Goal: Information Seeking & Learning: Learn about a topic

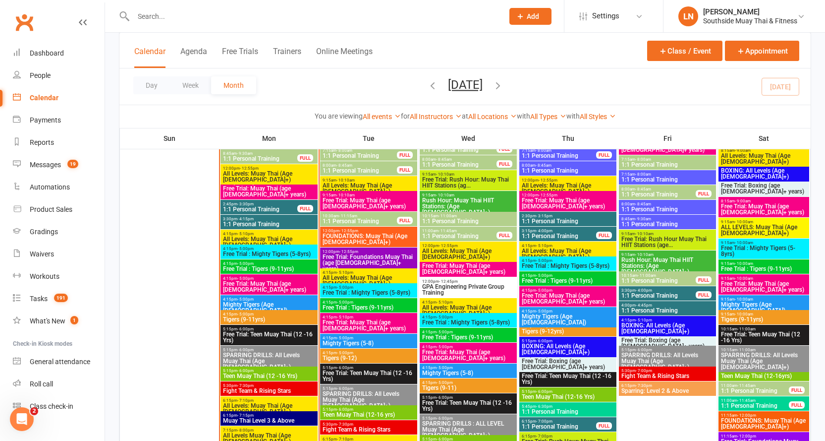
click at [303, 169] on span "12:00pm - 12:55pm" at bounding box center [268, 168] width 93 height 4
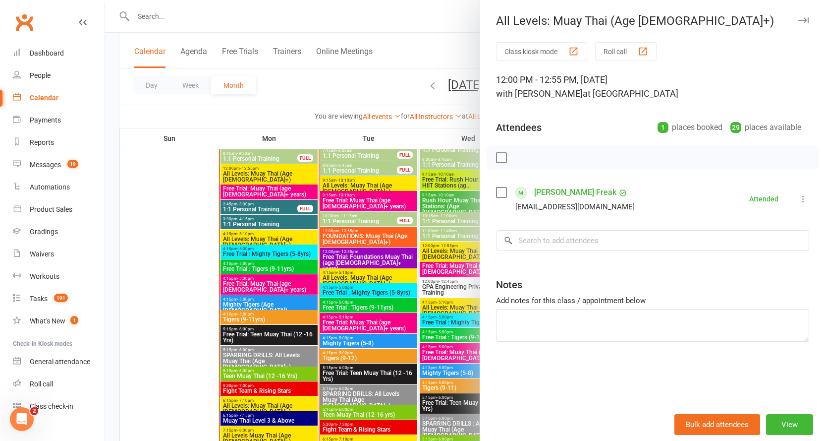
click at [273, 172] on div at bounding box center [465, 220] width 720 height 441
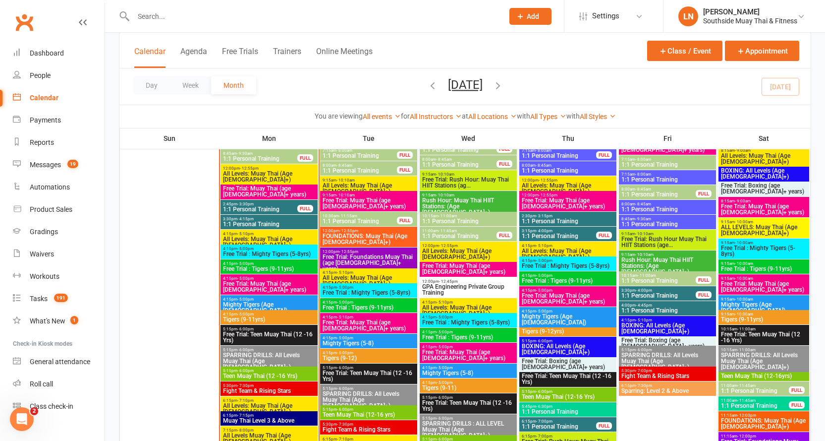
click at [268, 172] on span "All Levels: Muay Thai (Age [DEMOGRAPHIC_DATA]+)" at bounding box center [268, 176] width 93 height 12
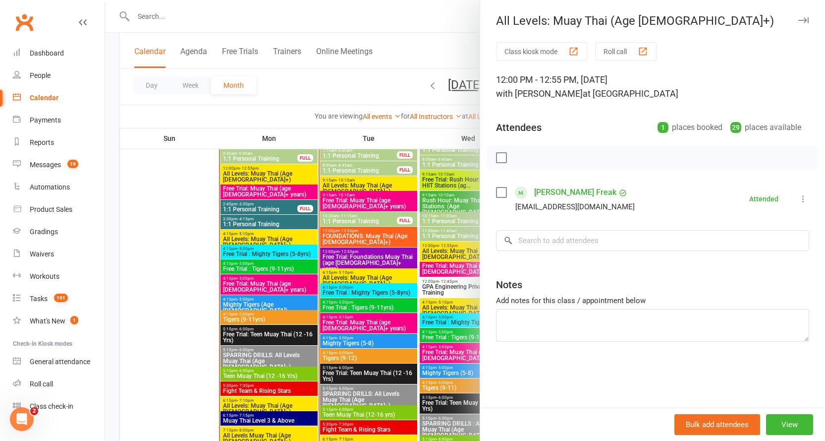
click at [797, 16] on button "button" at bounding box center [803, 20] width 12 height 12
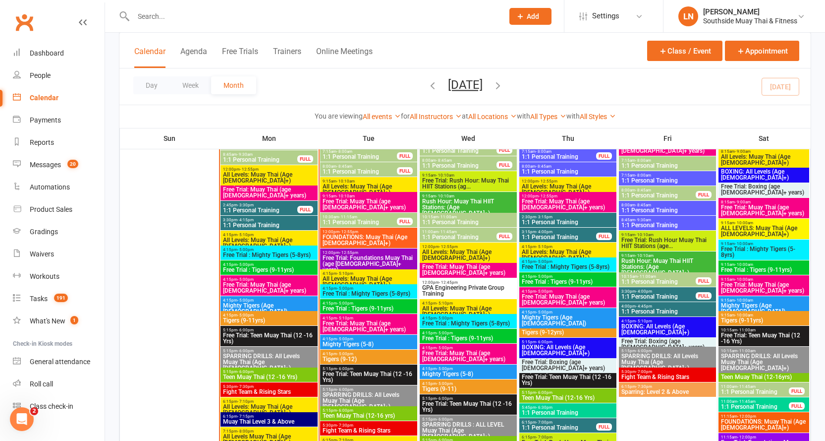
scroll to position [1138, 0]
click at [244, 169] on span "- 12:55pm" at bounding box center [249, 169] width 19 height 4
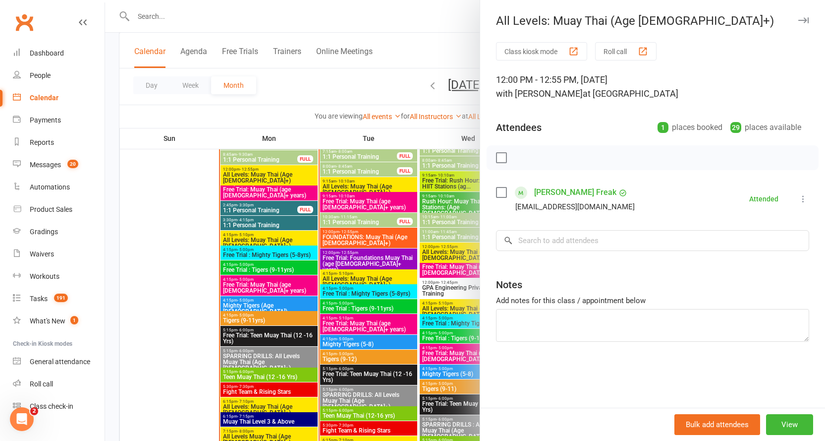
click at [265, 173] on div at bounding box center [465, 220] width 720 height 441
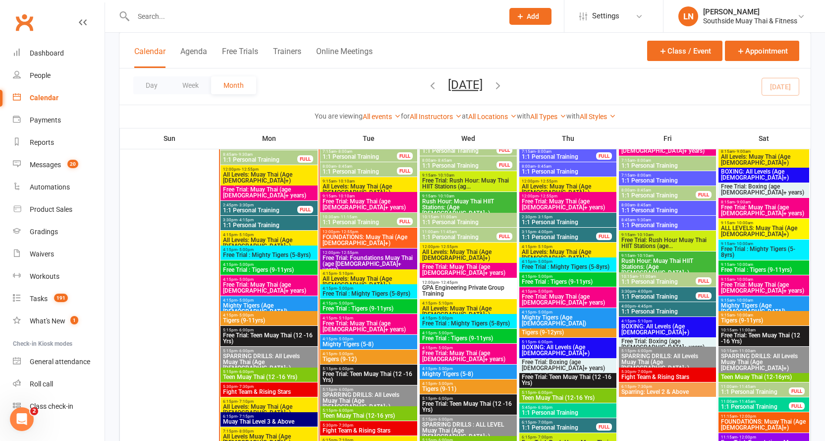
click at [275, 191] on span "Free Trial: Muay Thai (age [DEMOGRAPHIC_DATA]+ years)" at bounding box center [268, 192] width 93 height 12
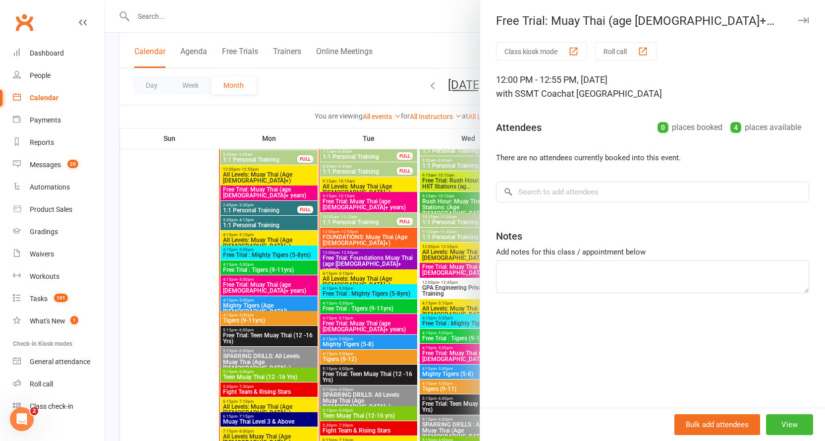
click at [275, 191] on div at bounding box center [465, 220] width 720 height 441
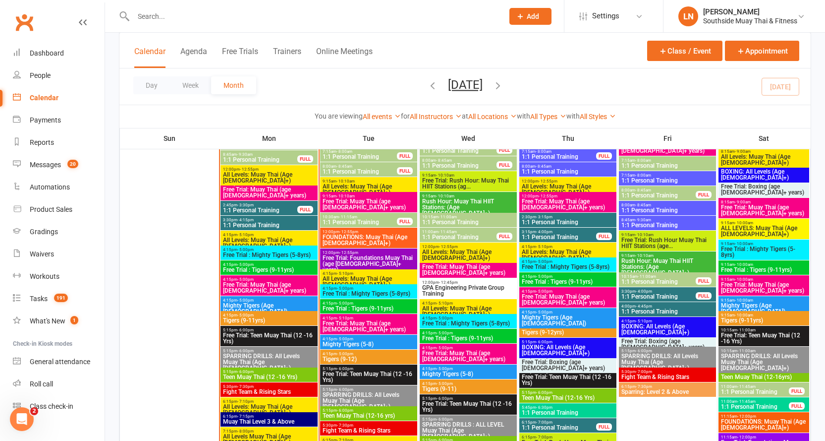
click at [276, 173] on span "All Levels: Muay Thai (Age [DEMOGRAPHIC_DATA]+)" at bounding box center [268, 177] width 93 height 12
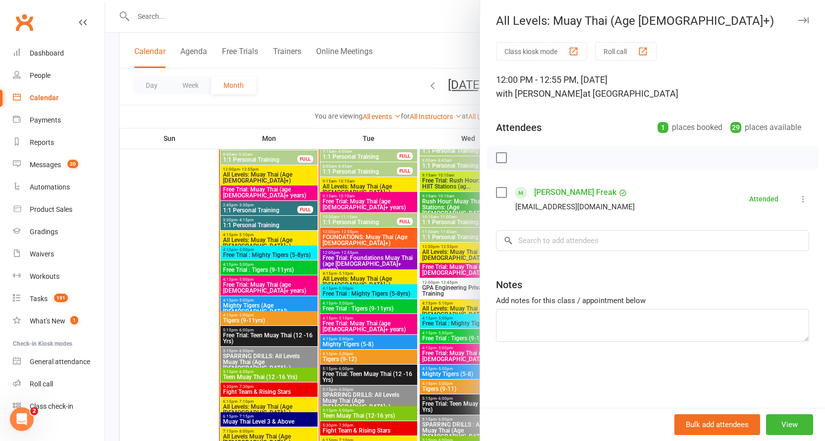
click at [276, 173] on div at bounding box center [465, 220] width 720 height 441
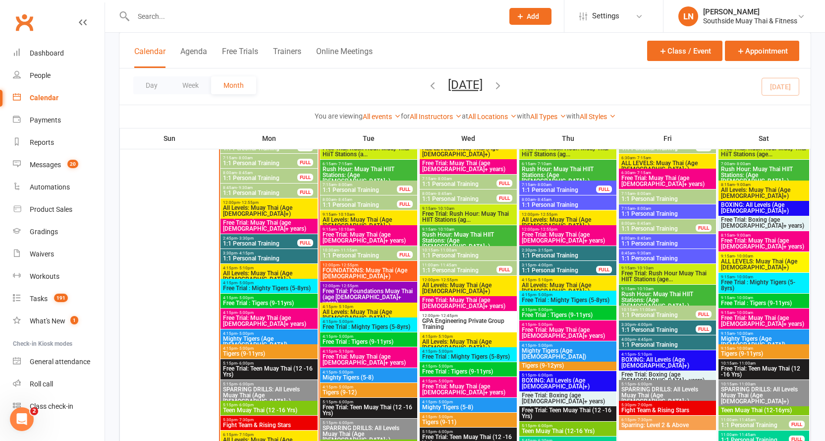
scroll to position [1088, 0]
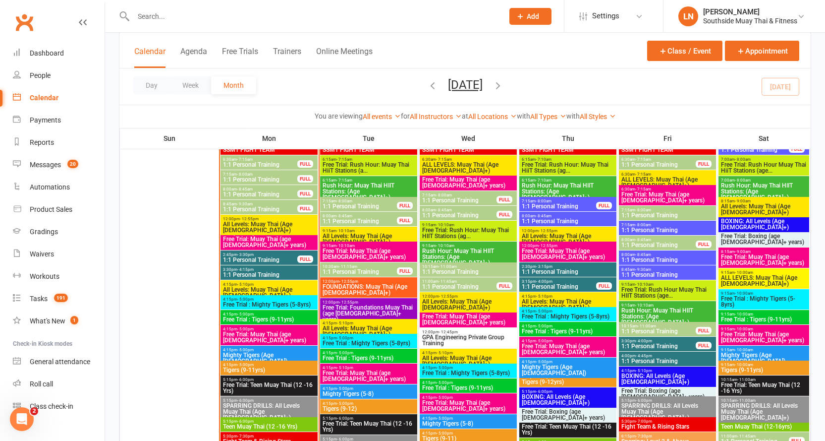
click at [252, 221] on span "All Levels: Muay Thai (Age [DEMOGRAPHIC_DATA]+)" at bounding box center [268, 227] width 93 height 12
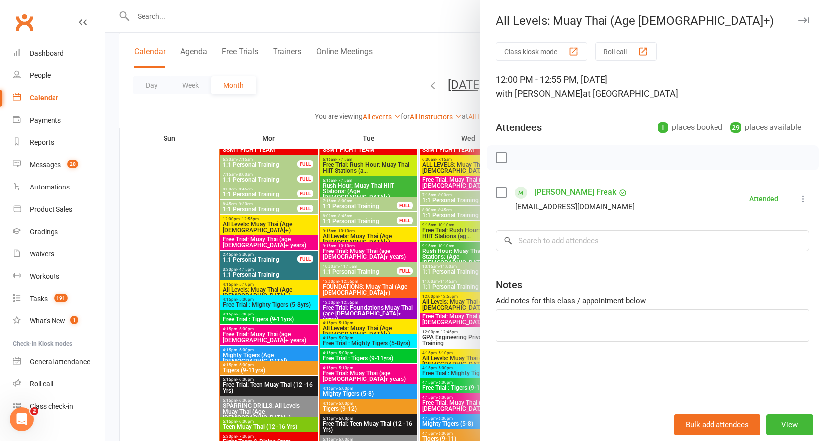
click at [798, 22] on icon "button" at bounding box center [803, 20] width 10 height 6
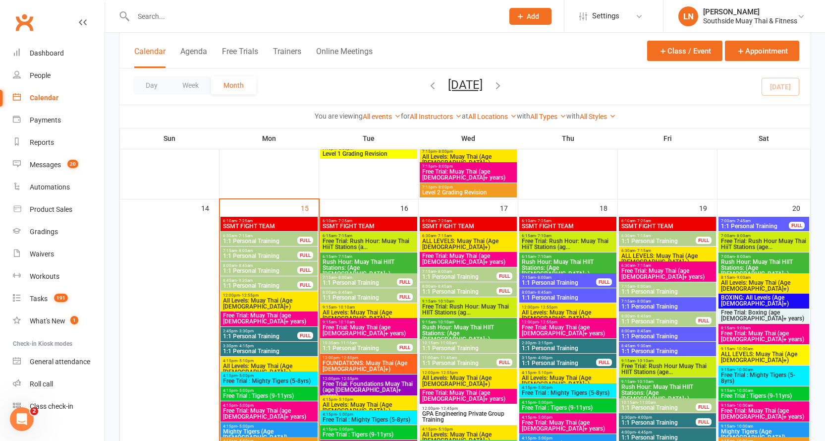
scroll to position [989, 0]
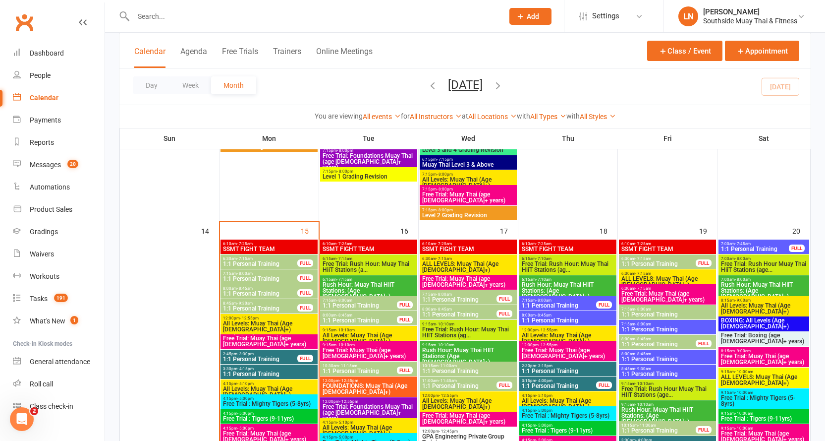
click at [360, 317] on span "1:1 Personal Training" at bounding box center [359, 320] width 75 height 6
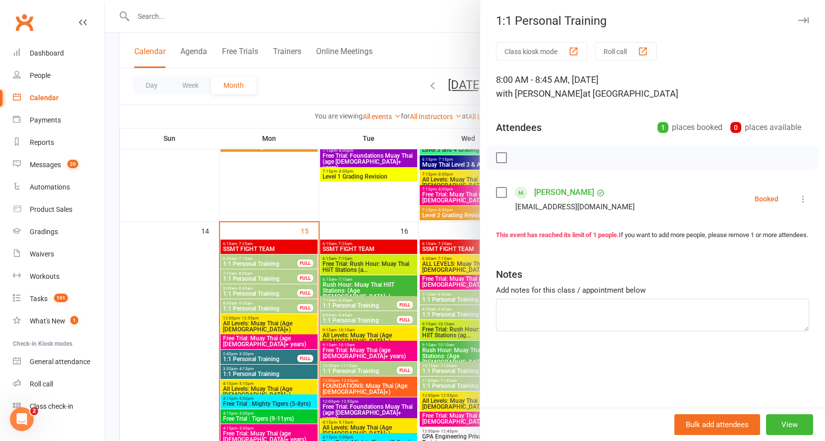
click at [363, 317] on div at bounding box center [465, 220] width 720 height 441
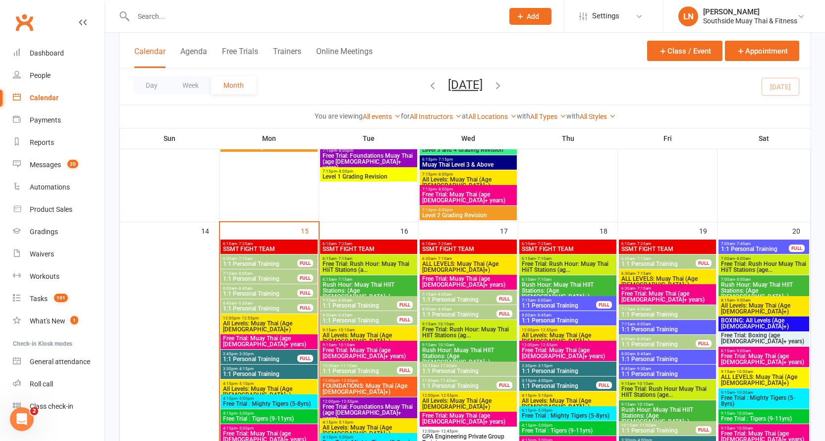
click at [375, 302] on span "1:1 Personal Training" at bounding box center [359, 305] width 75 height 6
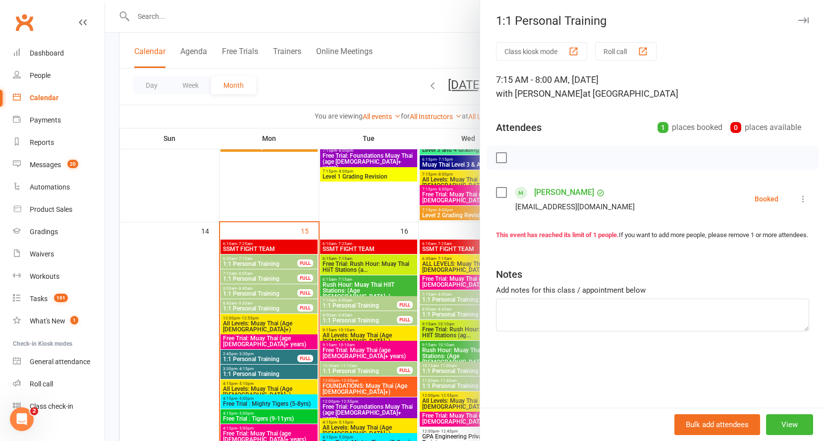
click at [378, 302] on div at bounding box center [465, 220] width 720 height 441
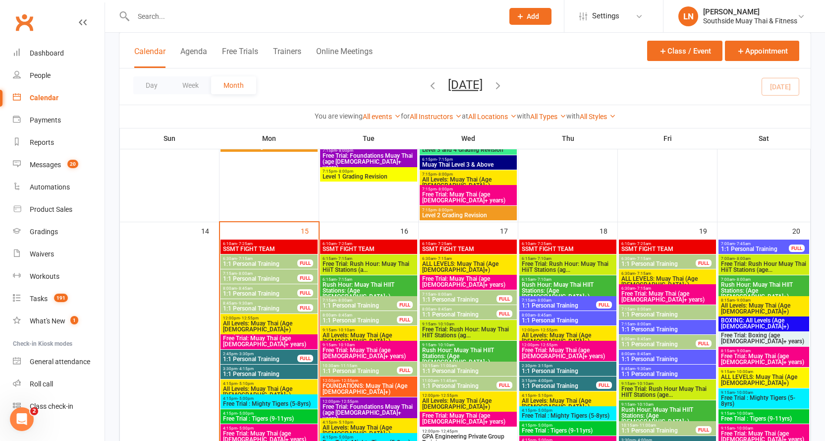
click at [358, 368] on span "1:1 Personal Training" at bounding box center [359, 371] width 75 height 6
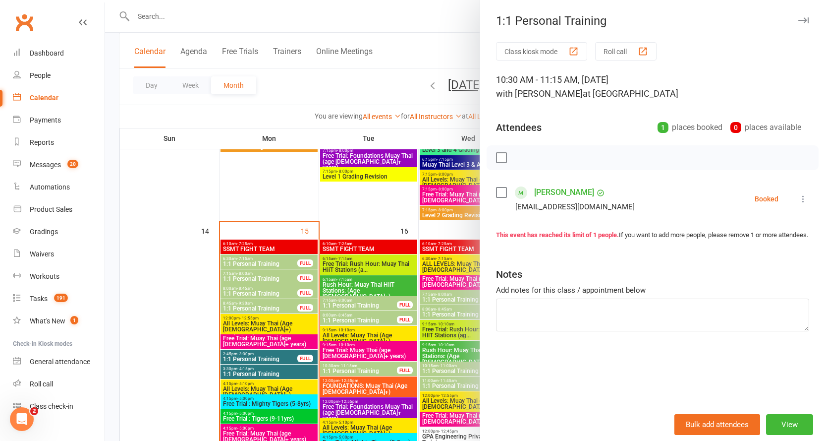
click at [358, 367] on div at bounding box center [465, 220] width 720 height 441
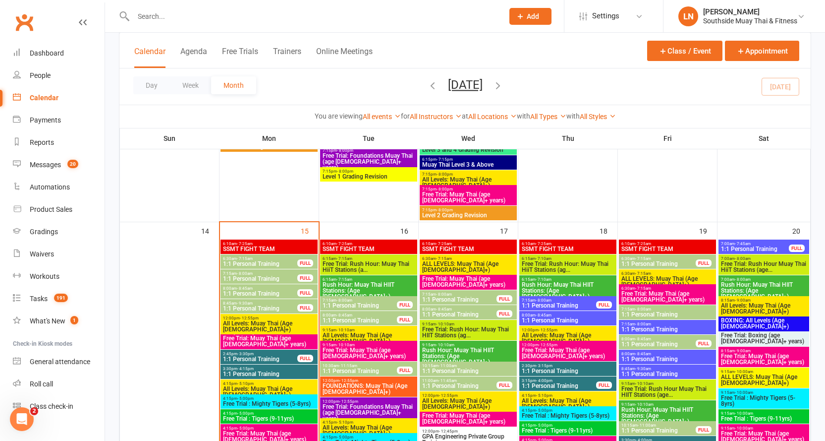
click at [456, 296] on span "1:1 Personal Training" at bounding box center [459, 299] width 75 height 6
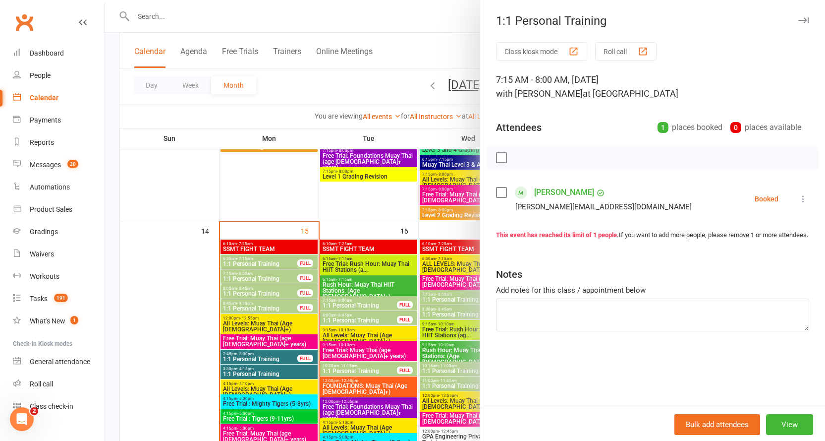
click at [456, 296] on div at bounding box center [465, 220] width 720 height 441
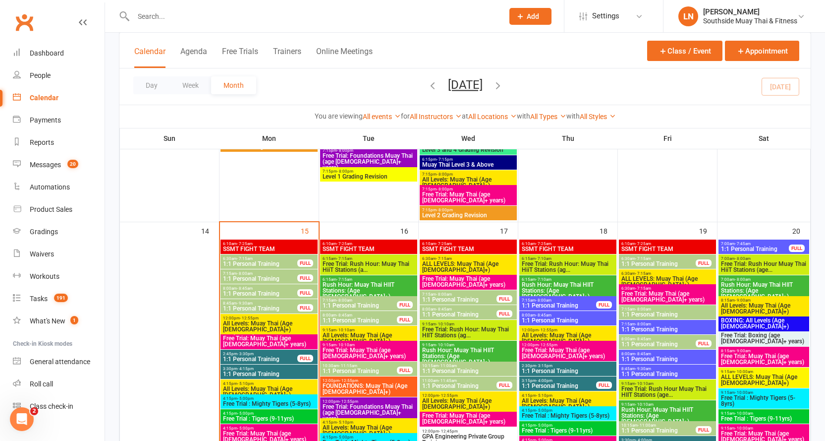
click at [443, 311] on span "1:1 Personal Training" at bounding box center [459, 314] width 75 height 6
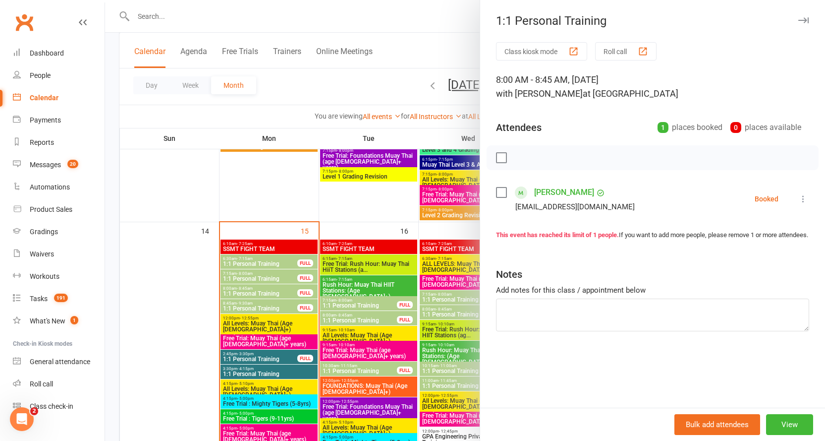
click at [443, 311] on div at bounding box center [465, 220] width 720 height 441
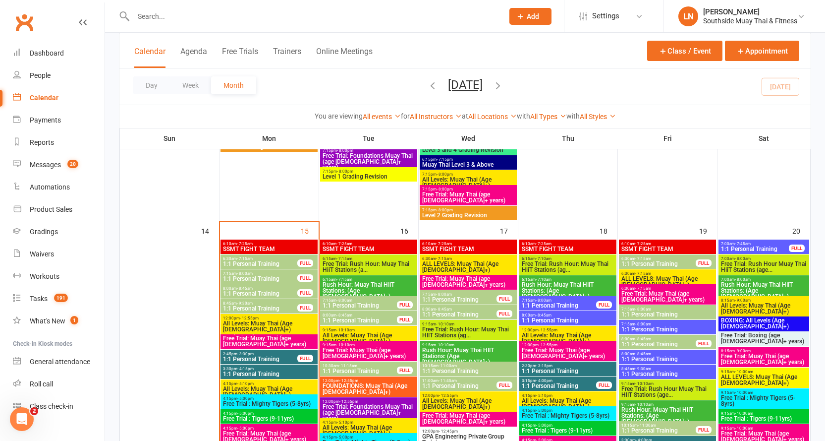
click at [443, 383] on span "1:1 Personal Training" at bounding box center [459, 386] width 75 height 6
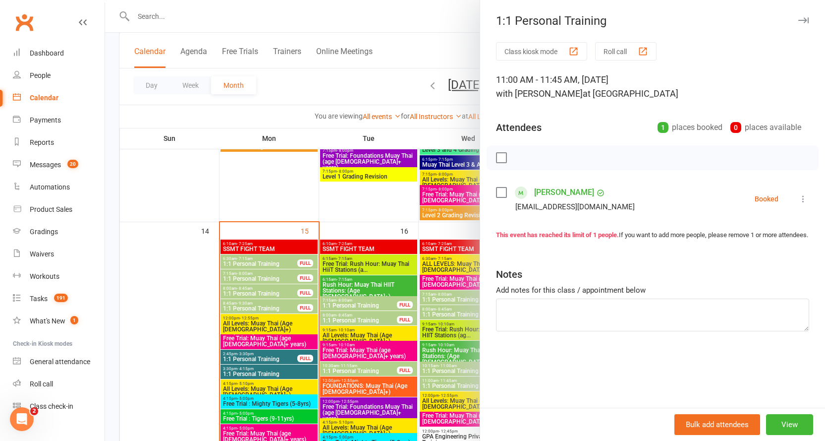
click at [443, 384] on div at bounding box center [465, 220] width 720 height 441
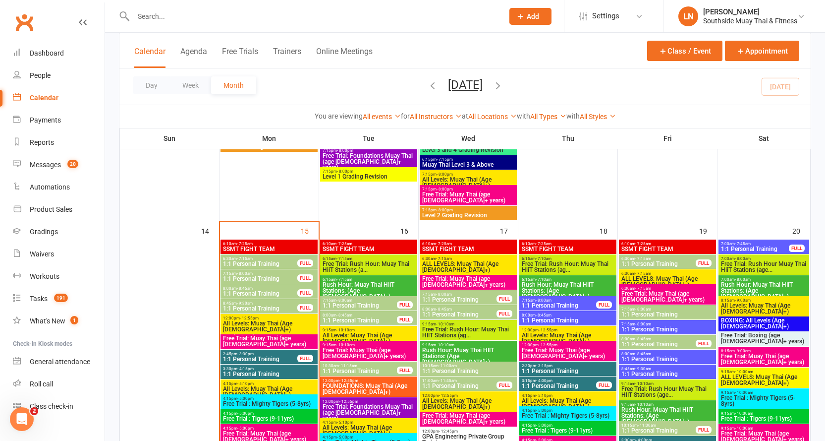
scroll to position [1039, 0]
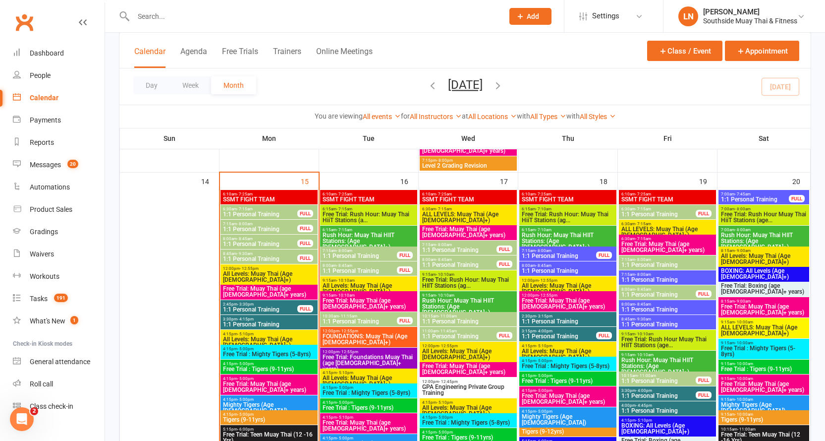
click at [641, 212] on span "1:1 Personal Training" at bounding box center [658, 214] width 75 height 6
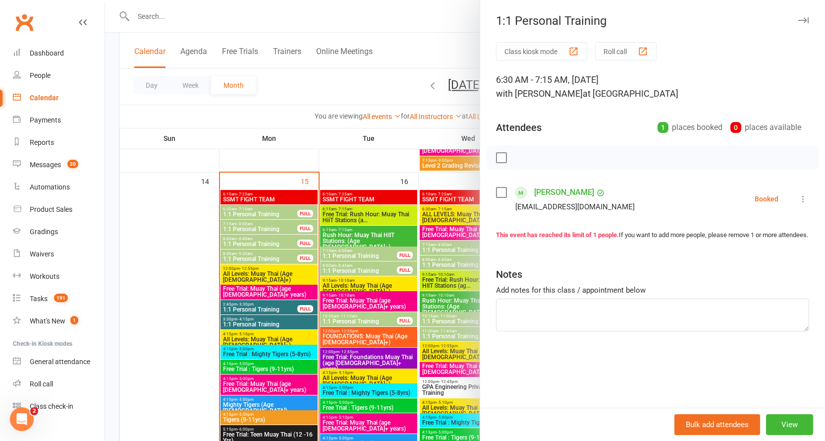
click at [800, 21] on icon "button" at bounding box center [803, 20] width 10 height 6
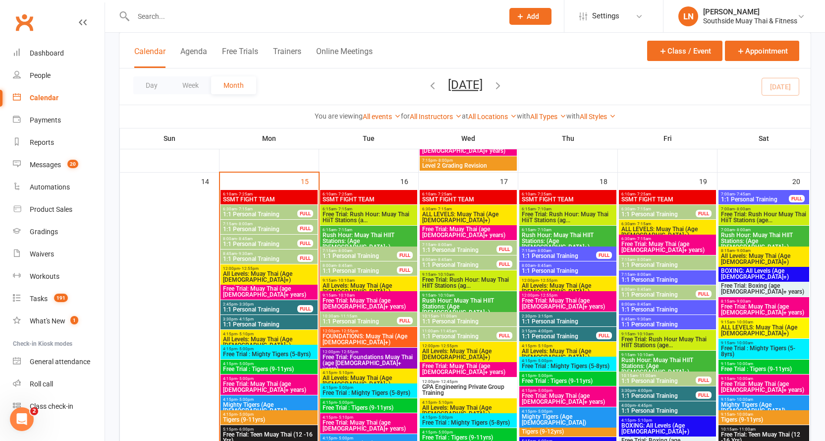
click at [631, 260] on span "7:15am - 8:00am" at bounding box center [667, 259] width 93 height 4
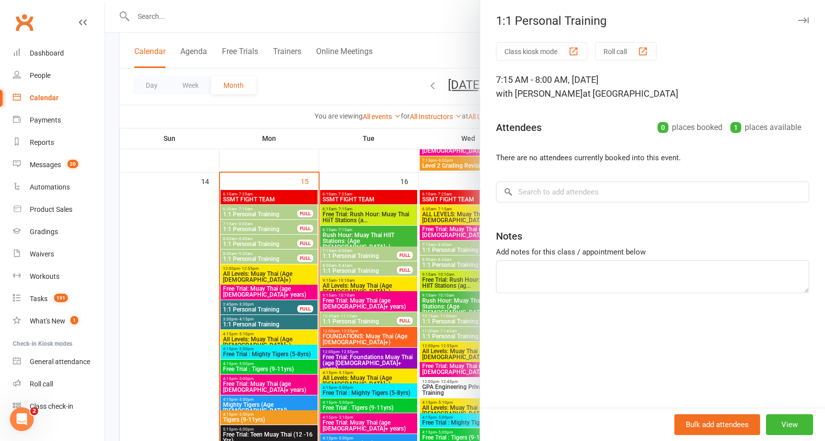
click at [797, 17] on button "button" at bounding box center [803, 20] width 12 height 12
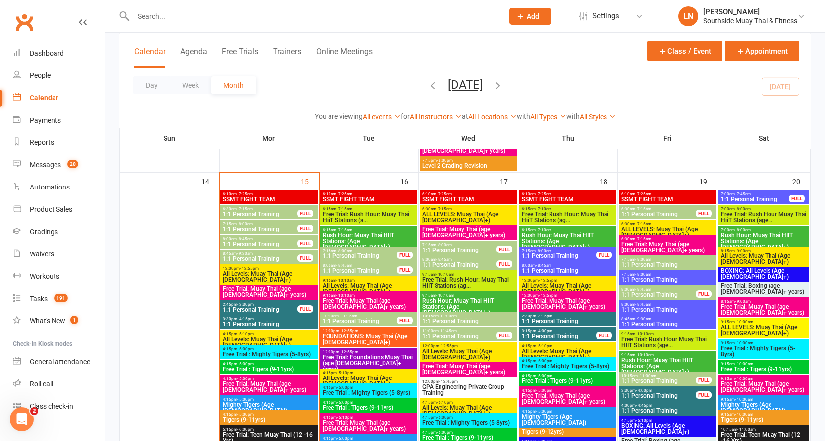
click at [661, 262] on span "1:1 Personal Training" at bounding box center [667, 265] width 93 height 6
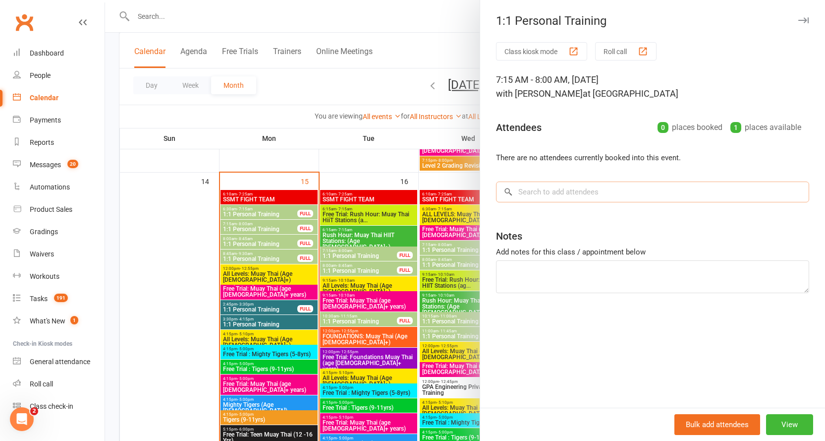
click at [630, 195] on input "search" at bounding box center [652, 191] width 313 height 21
type input "b"
